Goal: Check status: Check status

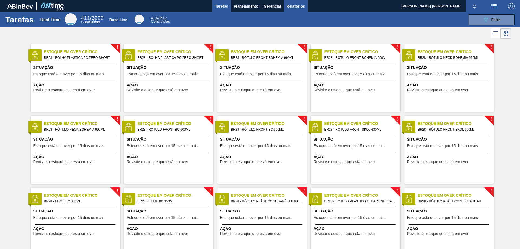
click at [290, 5] on span "Relatórios" at bounding box center [296, 6] width 18 height 7
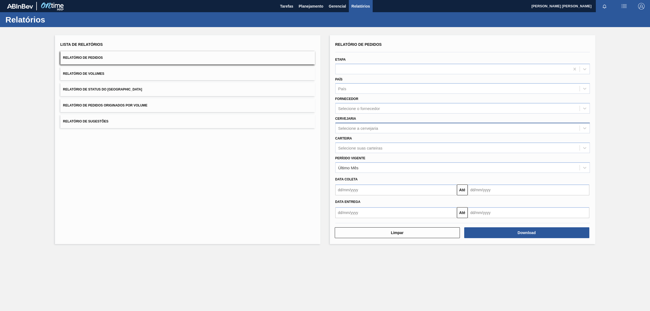
click at [366, 128] on div "Selecione a cervejaria" at bounding box center [358, 128] width 40 height 5
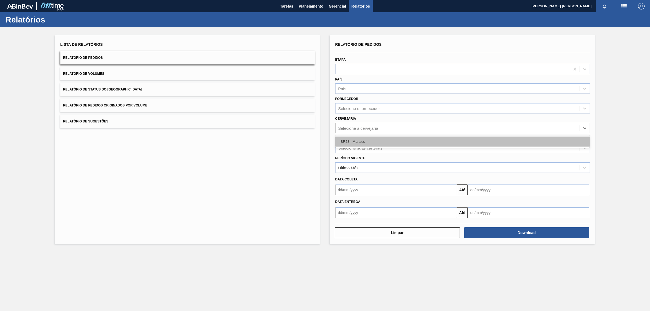
click at [361, 141] on div "BR28 - Manaus" at bounding box center [463, 142] width 255 height 10
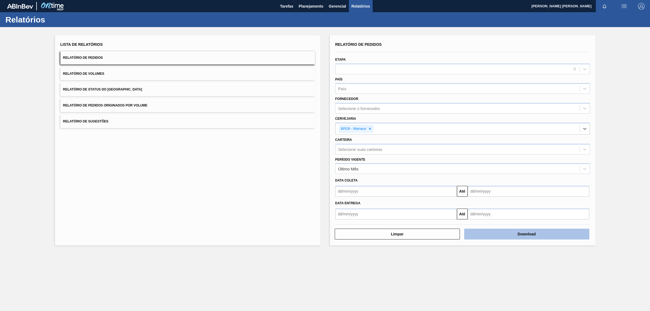
click at [503, 231] on button "Download" at bounding box center [527, 234] width 125 height 11
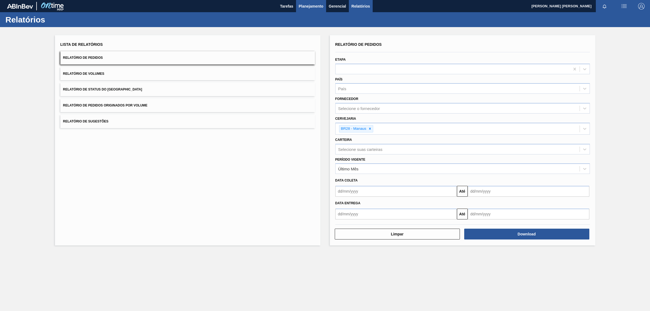
click at [304, 3] on span "Planejamento" at bounding box center [311, 6] width 25 height 7
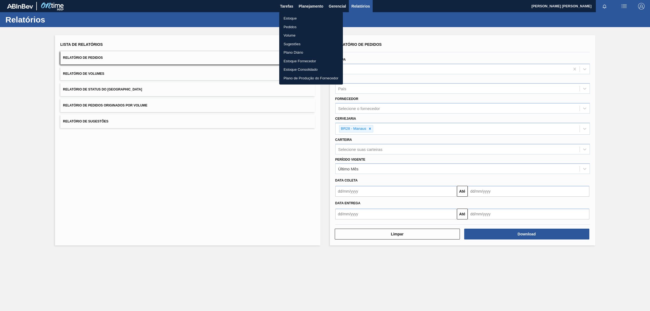
click at [303, 18] on li "Estoque" at bounding box center [311, 18] width 64 height 9
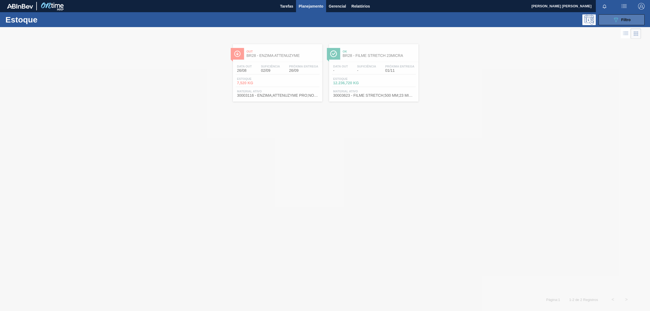
click at [520, 20] on button "089F7B8B-B2A5-4AFE-B5C0-19BA573D28AC Filtro" at bounding box center [622, 19] width 46 height 11
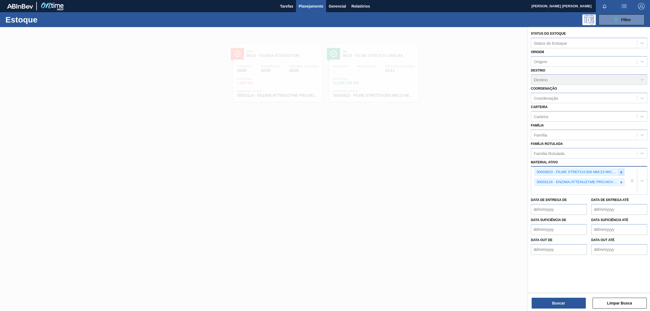
click at [520, 170] on icon at bounding box center [622, 172] width 4 height 4
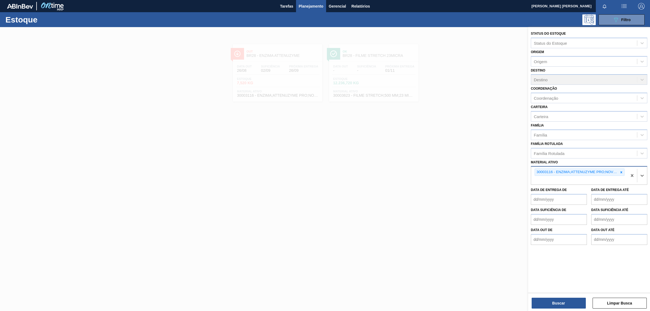
click at [520, 171] on icon at bounding box center [622, 172] width 4 height 4
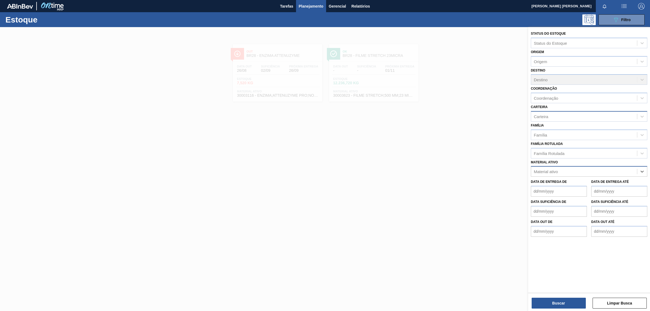
click at [520, 117] on div "Carteira" at bounding box center [541, 116] width 14 height 5
type input "pre"
click at [520, 128] on div "Preforma" at bounding box center [589, 130] width 117 height 10
click at [520, 249] on button "Buscar" at bounding box center [559, 303] width 54 height 11
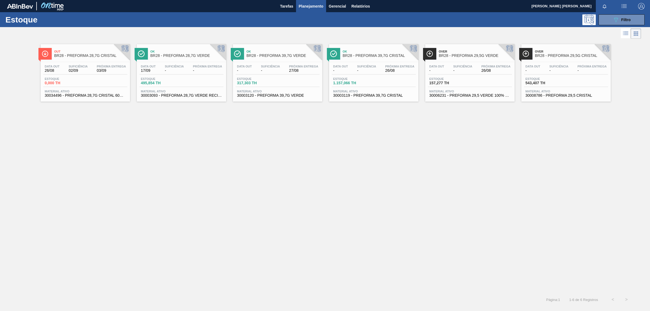
click at [88, 71] on div "Suficiência 02/09" at bounding box center [78, 69] width 22 height 8
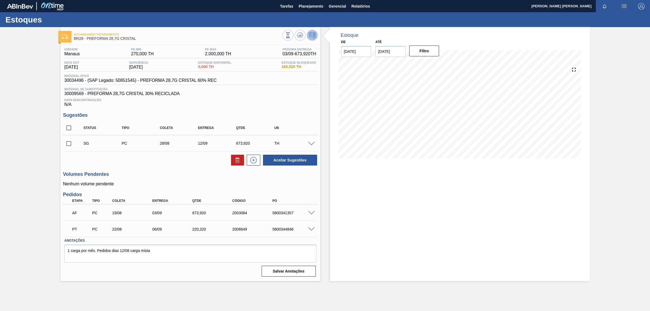
click at [309, 214] on span at bounding box center [311, 213] width 7 height 4
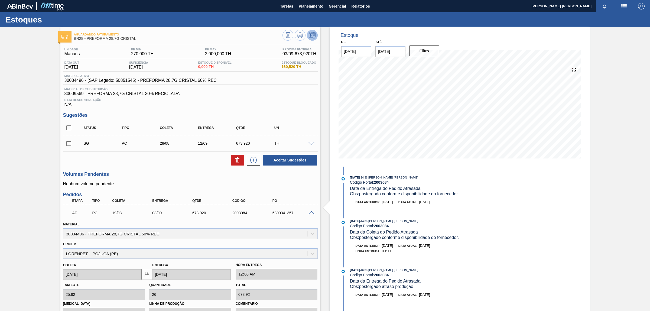
scroll to position [102, 0]
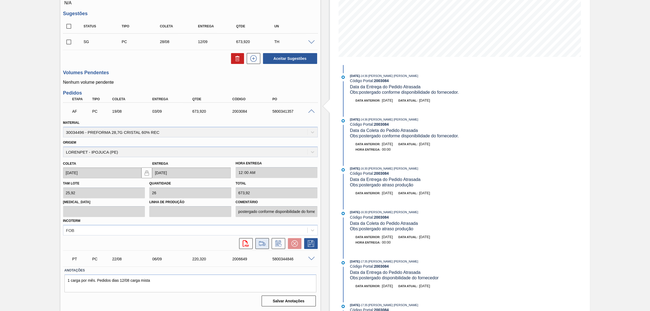
click at [257, 243] on button at bounding box center [263, 243] width 14 height 11
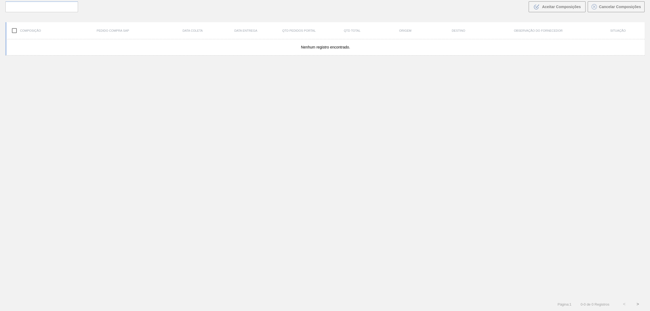
scroll to position [39, 0]
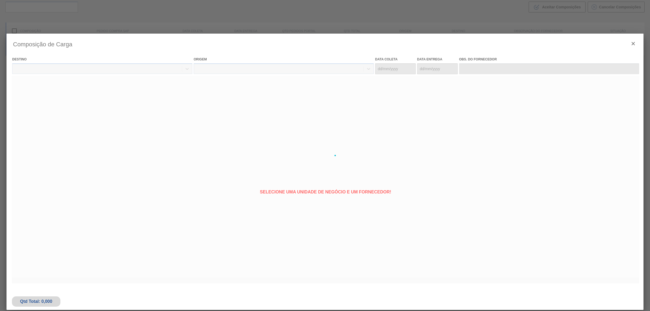
type coleta "19/08/2025"
type entrega "[DATE]"
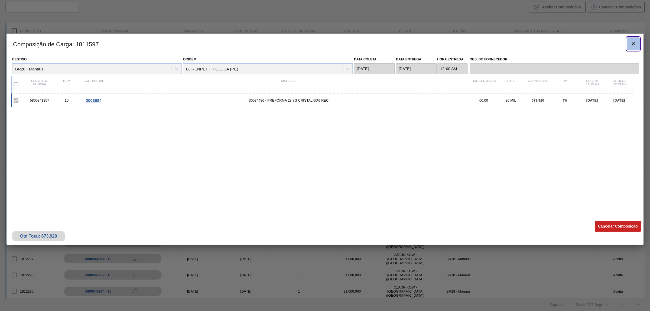
click at [520, 43] on icon "botão de ícone" at bounding box center [633, 43] width 7 height 7
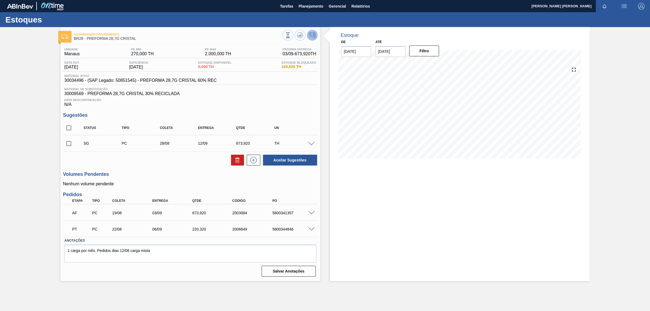
click at [310, 214] on span at bounding box center [311, 213] width 7 height 4
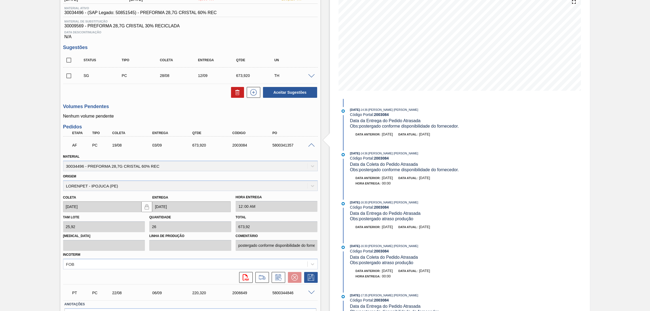
scroll to position [102, 0]
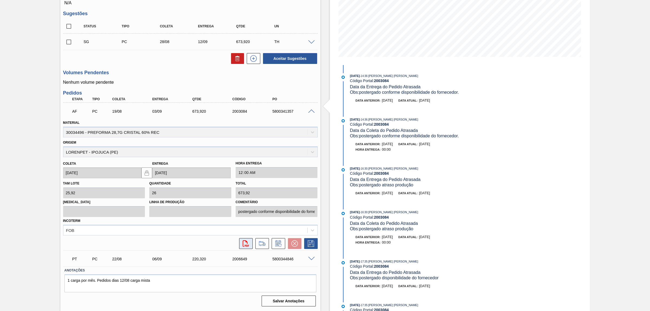
click at [246, 241] on button "svg{fill:#ff0000}" at bounding box center [246, 243] width 14 height 11
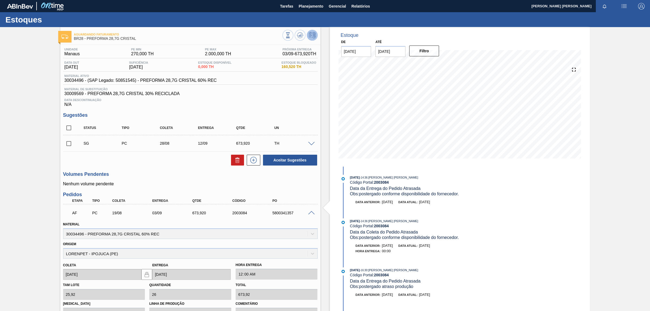
click at [312, 211] on div "AF PC 19/08 03/09 673,920 2003084 5800341357" at bounding box center [190, 213] width 255 height 14
click at [311, 214] on span at bounding box center [311, 213] width 7 height 4
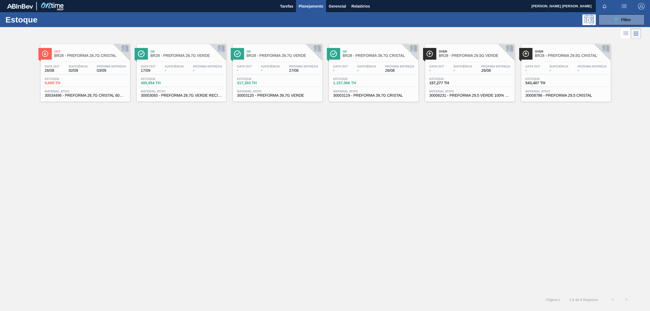
click at [520, 79] on div "Estoque 543,407 TH" at bounding box center [566, 82] width 84 height 10
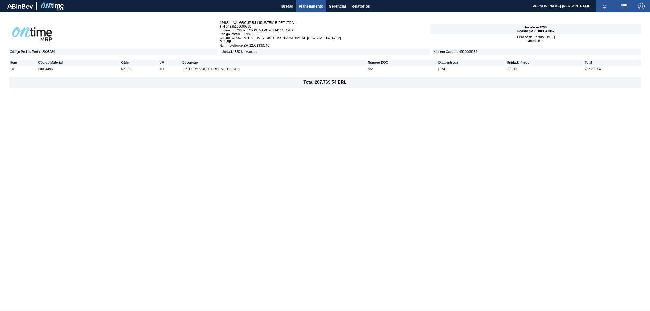
click at [540, 30] on span "Pedido SAP 5800341357" at bounding box center [536, 31] width 37 height 4
copy span "5800341357"
